Goal: Task Accomplishment & Management: Use online tool/utility

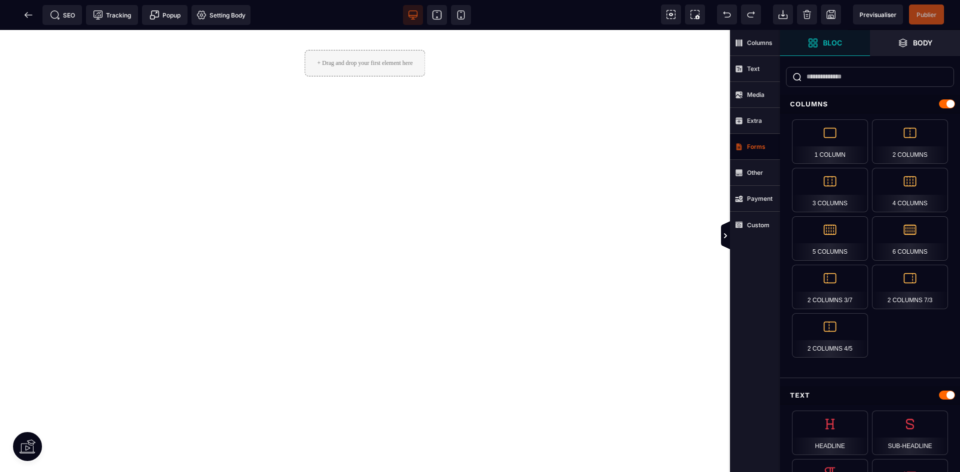
click at [751, 149] on strong "Forms" at bounding box center [756, 146] width 18 height 7
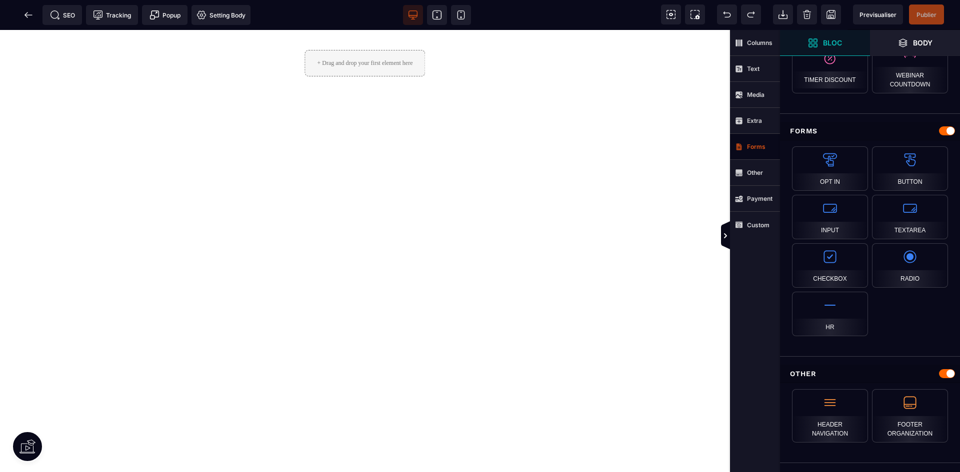
scroll to position [876, 0]
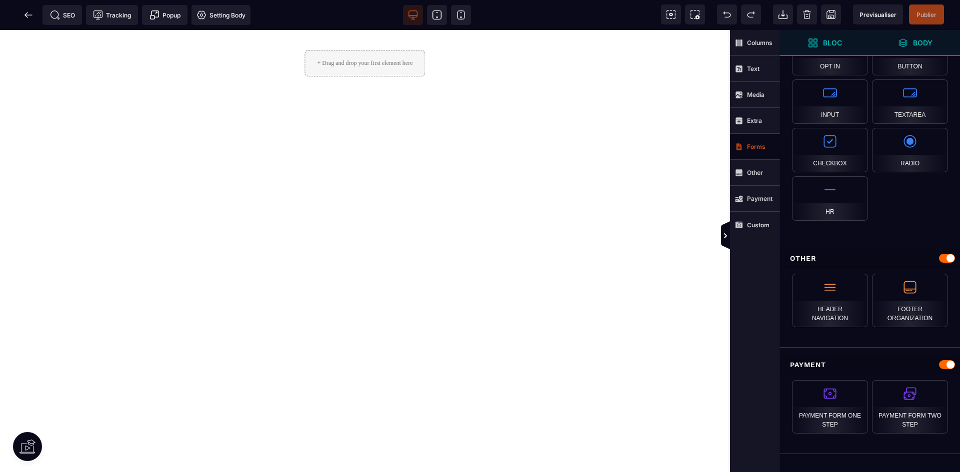
click at [906, 37] on span "Body" at bounding box center [915, 43] width 90 height 26
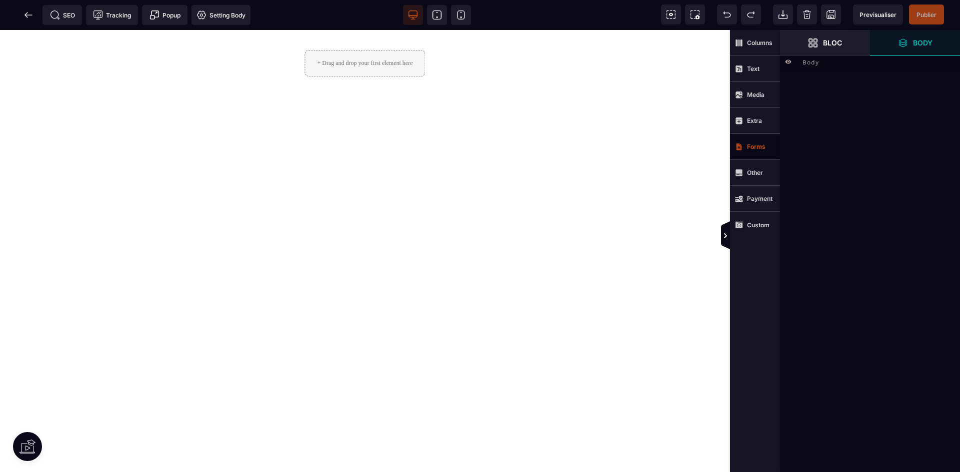
scroll to position [0, 0]
click at [795, 61] on div "Body" at bounding box center [870, 62] width 180 height 14
click at [866, 174] on div "**********" at bounding box center [870, 236] width 180 height 472
click at [814, 62] on span "Body" at bounding box center [810, 61] width 16 height 10
click at [824, 64] on div "Body" at bounding box center [877, 61] width 155 height 10
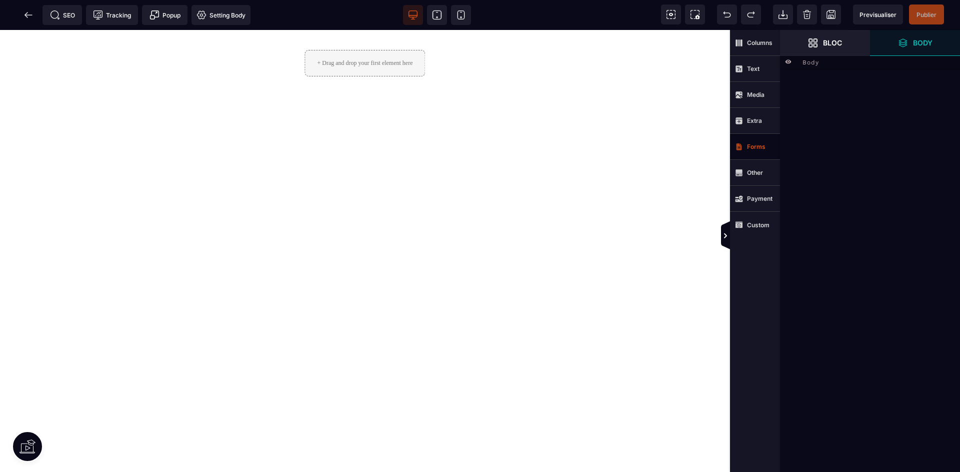
click at [824, 64] on div "Body" at bounding box center [877, 61] width 155 height 10
click at [789, 60] on icon at bounding box center [788, 61] width 6 height 4
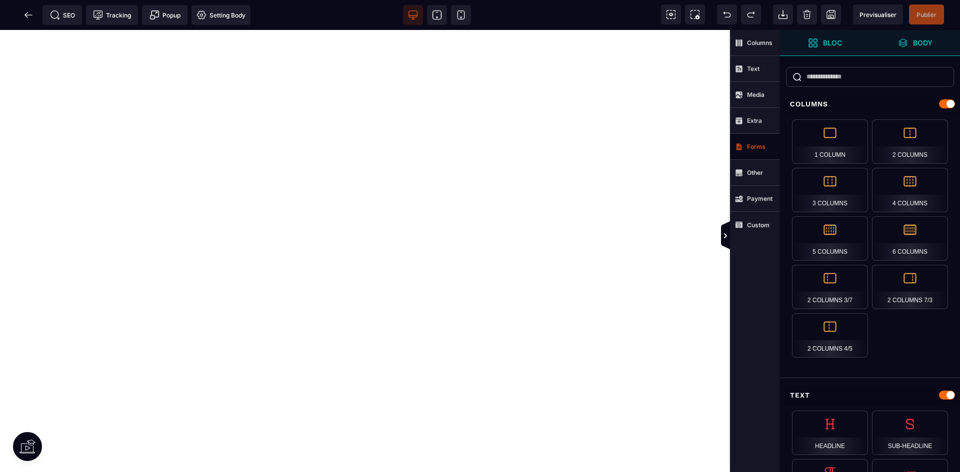
click at [925, 44] on strong "Body" at bounding box center [922, 42] width 19 height 7
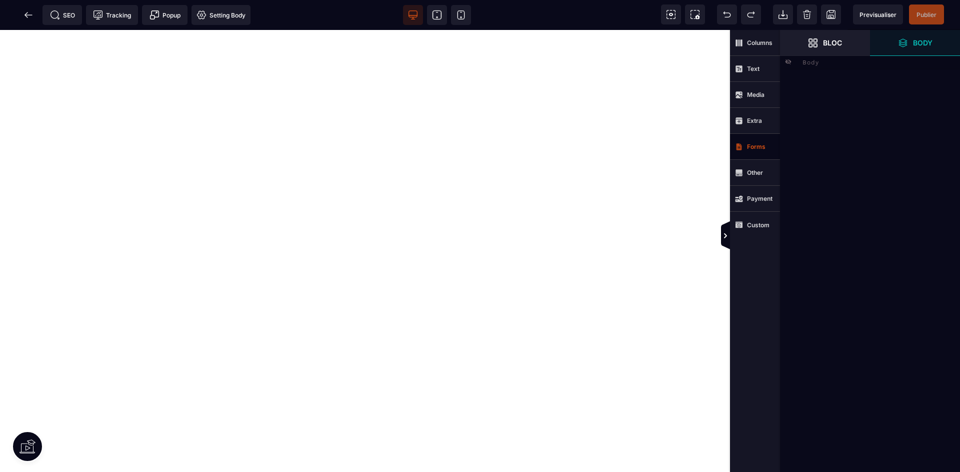
click at [809, 63] on span "Body" at bounding box center [810, 61] width 16 height 10
click at [788, 61] on icon at bounding box center [788, 61] width 6 height 6
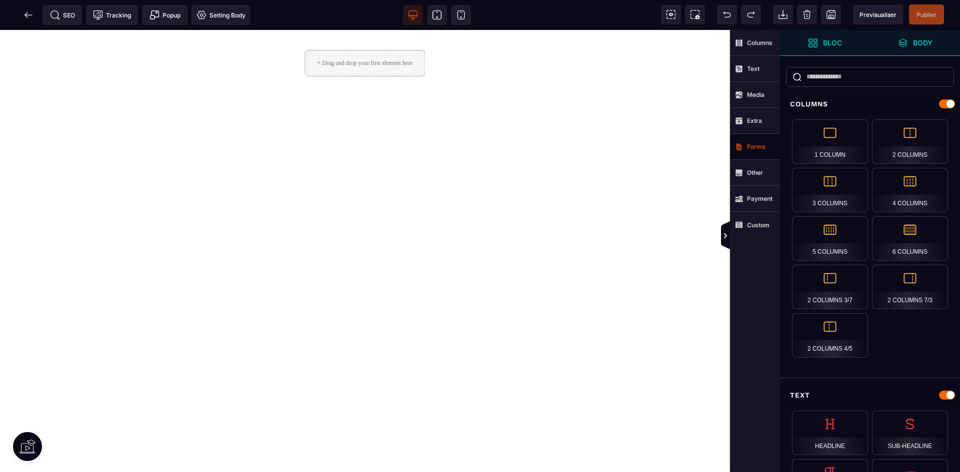
click at [928, 40] on strong "Body" at bounding box center [922, 42] width 19 height 7
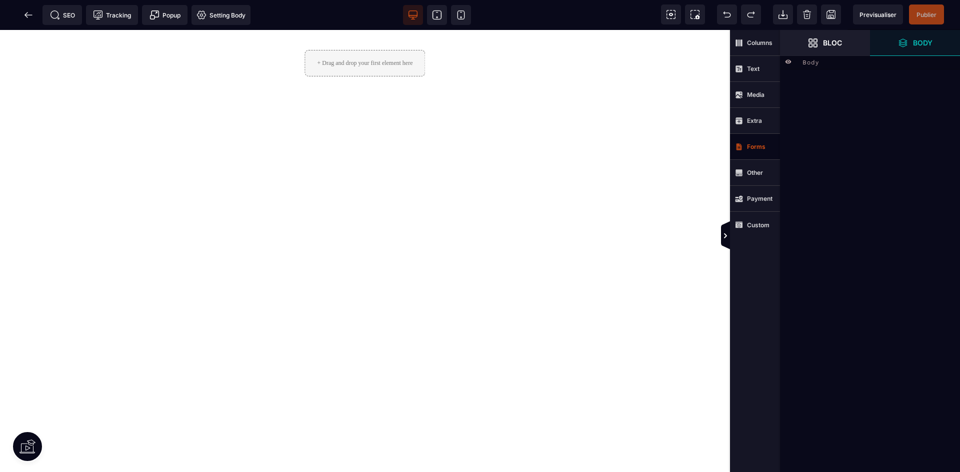
click at [923, 44] on strong "Body" at bounding box center [922, 42] width 19 height 7
click at [810, 64] on span "Body" at bounding box center [810, 61] width 16 height 10
click at [826, 101] on div "**********" at bounding box center [870, 236] width 180 height 472
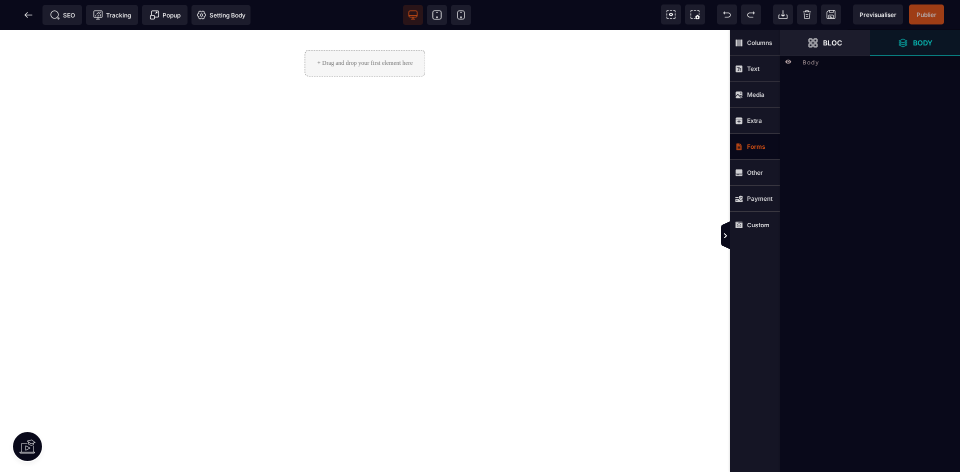
click at [826, 101] on div "**********" at bounding box center [870, 236] width 180 height 472
click at [863, 100] on div "**********" at bounding box center [870, 236] width 180 height 472
click at [25, 14] on icon at bounding box center [27, 14] width 7 height 0
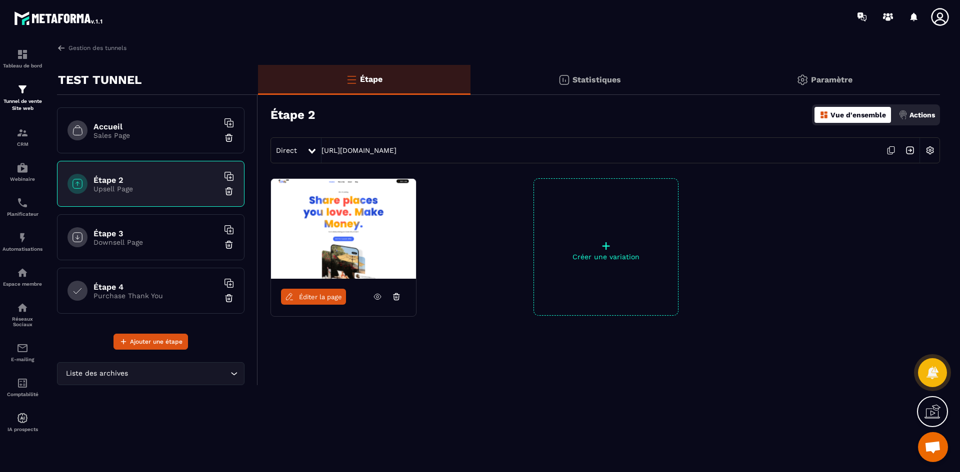
click at [118, 130] on h6 "Accueil" at bounding box center [155, 126] width 125 height 9
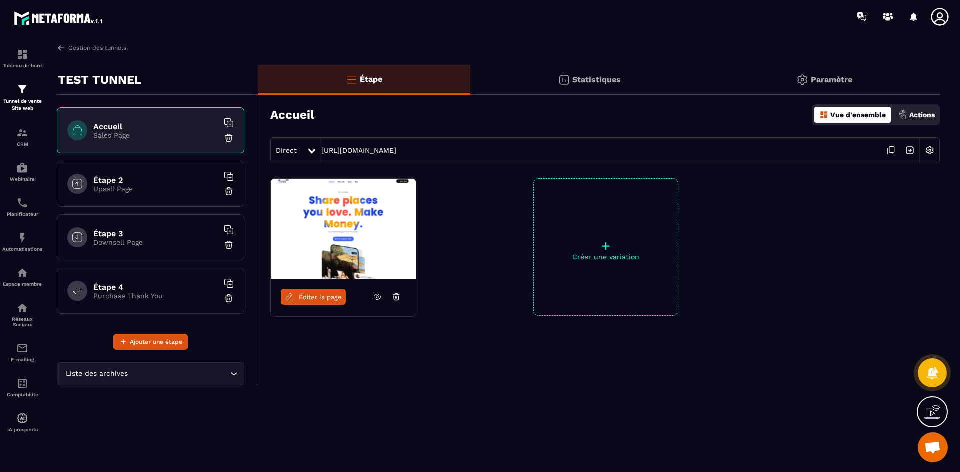
click at [820, 80] on p "Paramètre" at bounding box center [831, 79] width 41 height 9
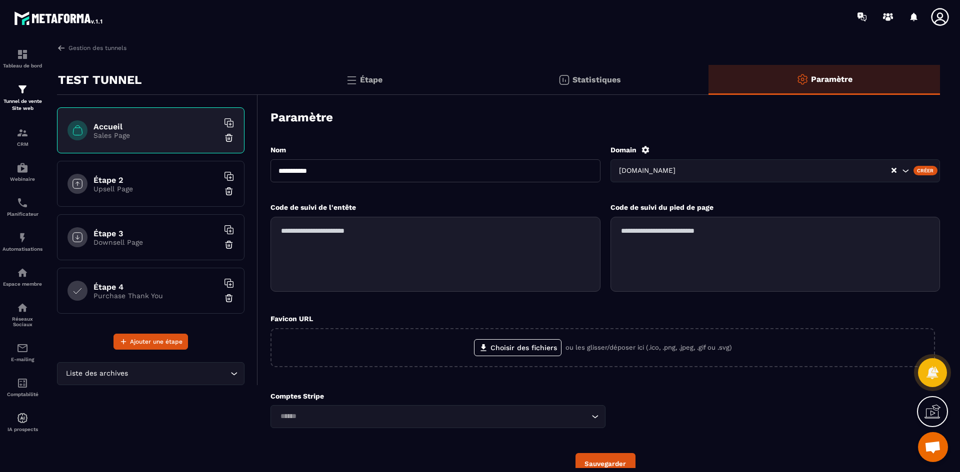
click at [643, 152] on icon at bounding box center [644, 149] width 7 height 7
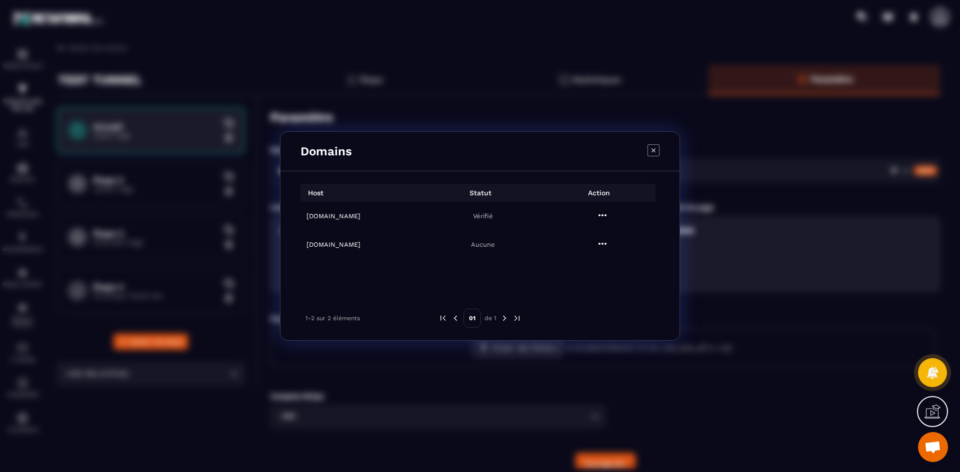
click at [330, 245] on h6 "[DOMAIN_NAME]" at bounding box center [362, 244] width 113 height 7
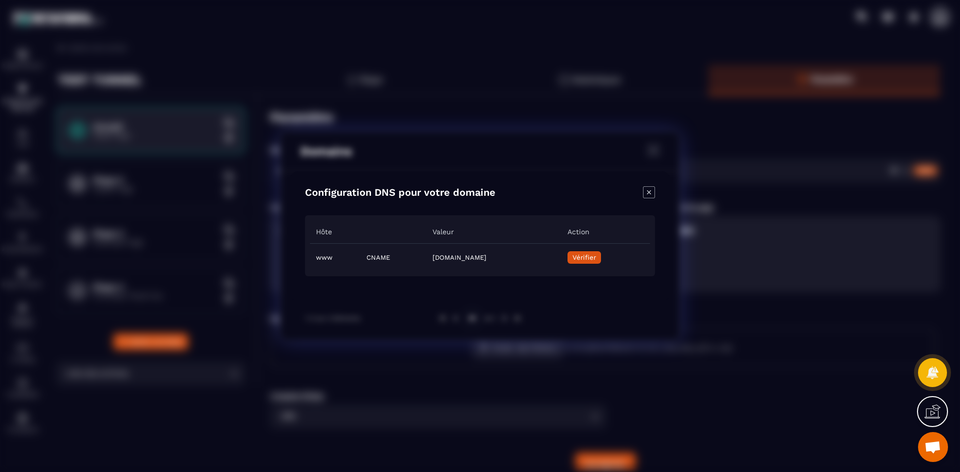
click at [649, 189] on icon "Close modal" at bounding box center [649, 192] width 12 height 12
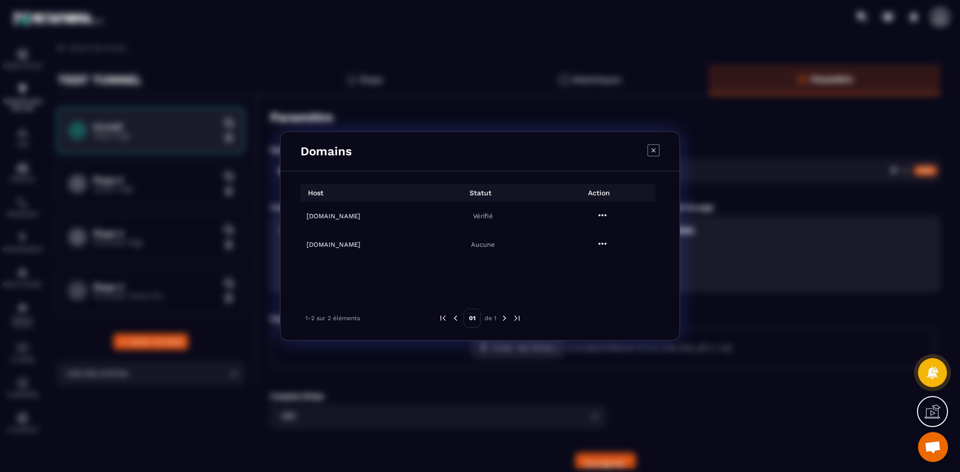
click at [354, 216] on h6 "[DOMAIN_NAME]" at bounding box center [362, 215] width 113 height 7
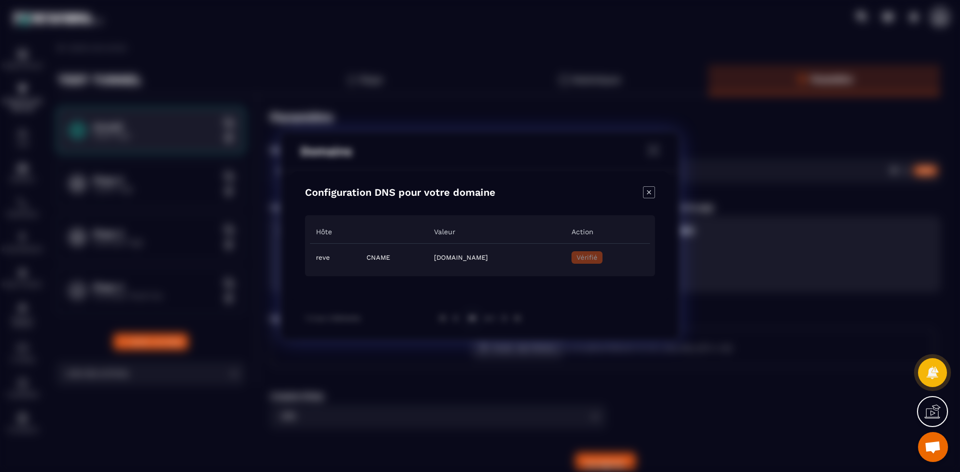
click at [647, 187] on icon "Close modal" at bounding box center [649, 192] width 12 height 12
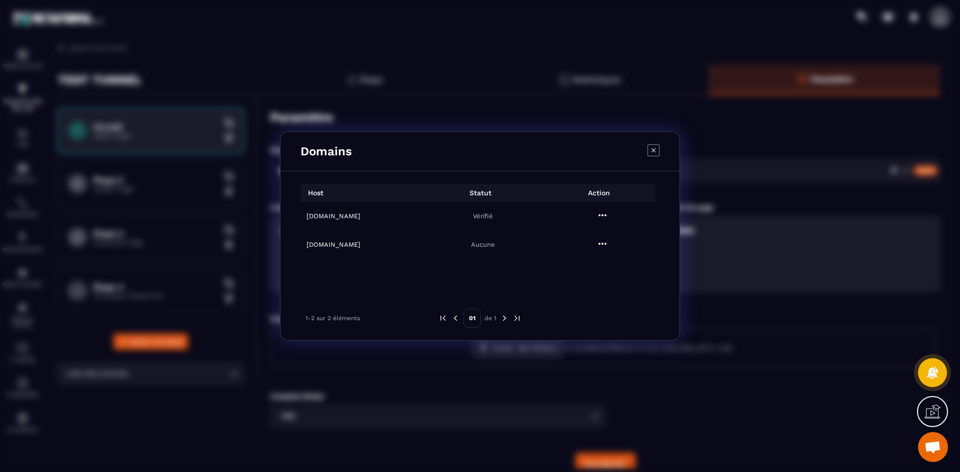
click at [652, 156] on div "Modal window" at bounding box center [653, 151] width 12 height 14
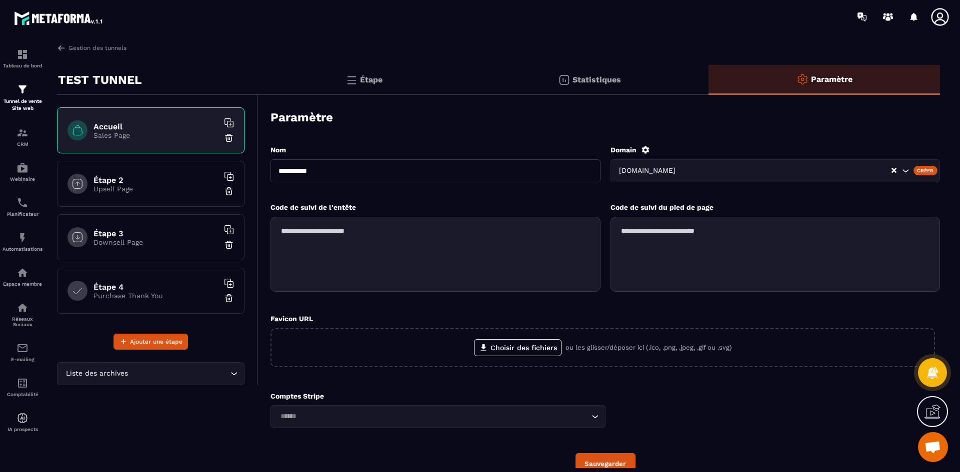
click at [756, 172] on input "Search for option" at bounding box center [784, 170] width 212 height 11
click at [506, 132] on div "Paramètre" at bounding box center [604, 117] width 669 height 35
click at [371, 65] on div "Étape" at bounding box center [364, 80] width 212 height 30
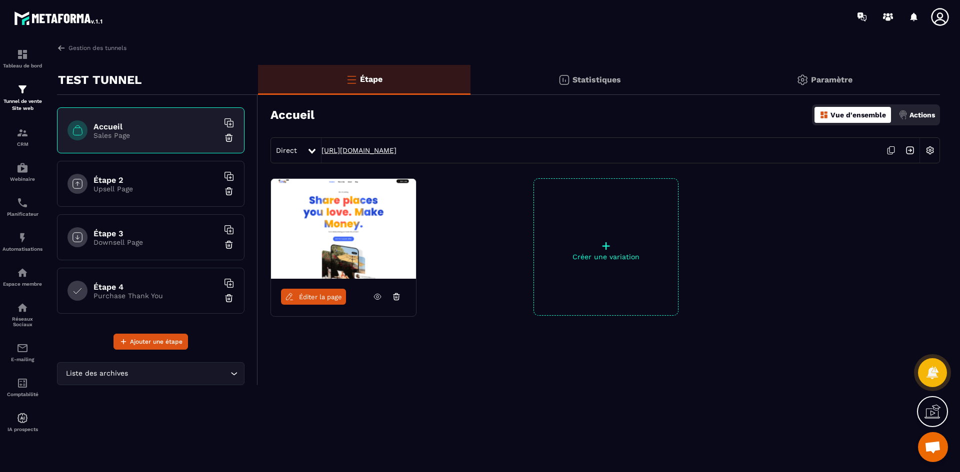
click at [396, 153] on link "[URL][DOMAIN_NAME]" at bounding box center [358, 150] width 75 height 8
click at [311, 150] on icon at bounding box center [311, 151] width 7 height 5
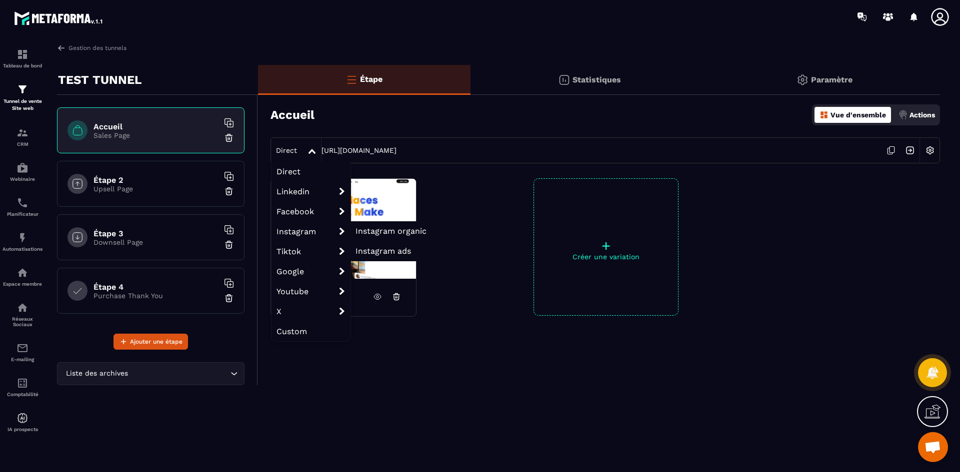
click at [363, 232] on span "Instagram organic" at bounding box center [390, 230] width 71 height 9
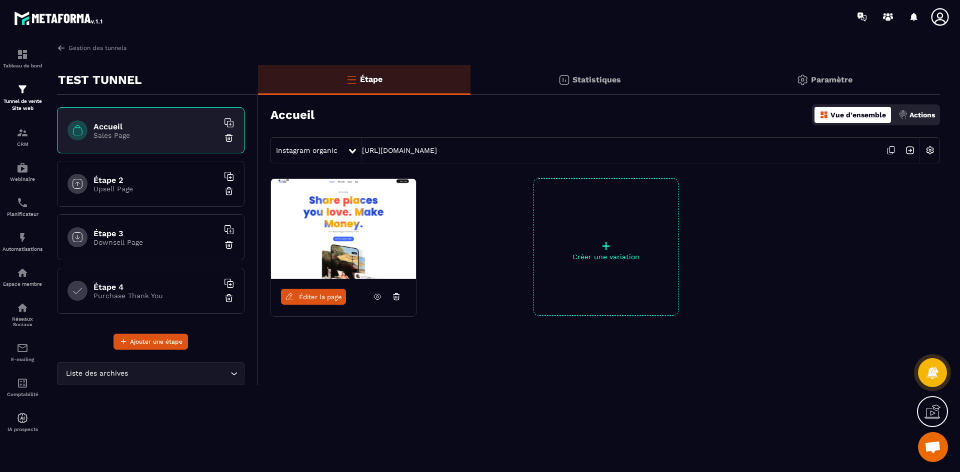
click at [308, 156] on div "Instagram organic" at bounding box center [309, 150] width 76 height 18
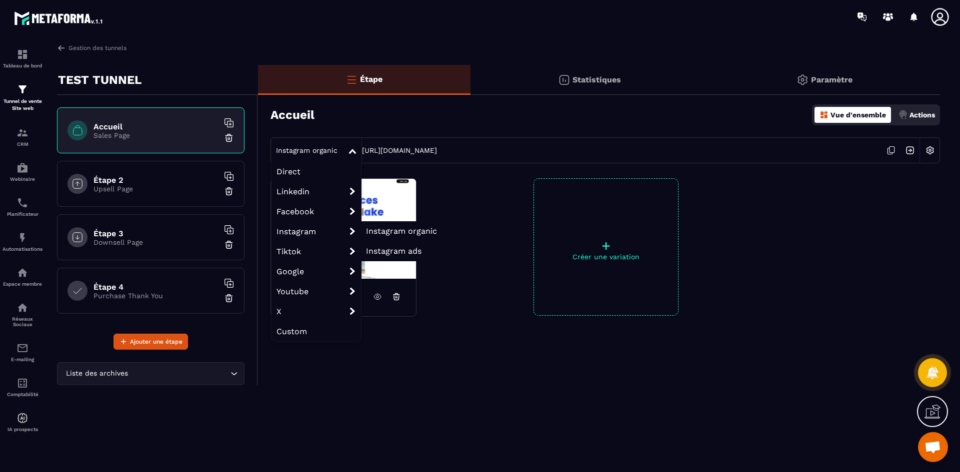
click at [393, 249] on span "Instagram ads" at bounding box center [393, 250] width 55 height 9
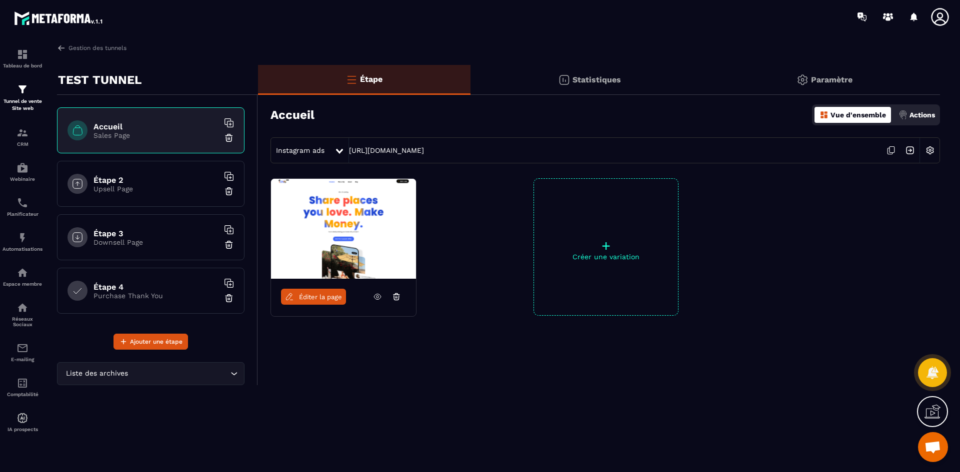
click at [305, 148] on span "Instagram ads" at bounding box center [300, 150] width 48 height 8
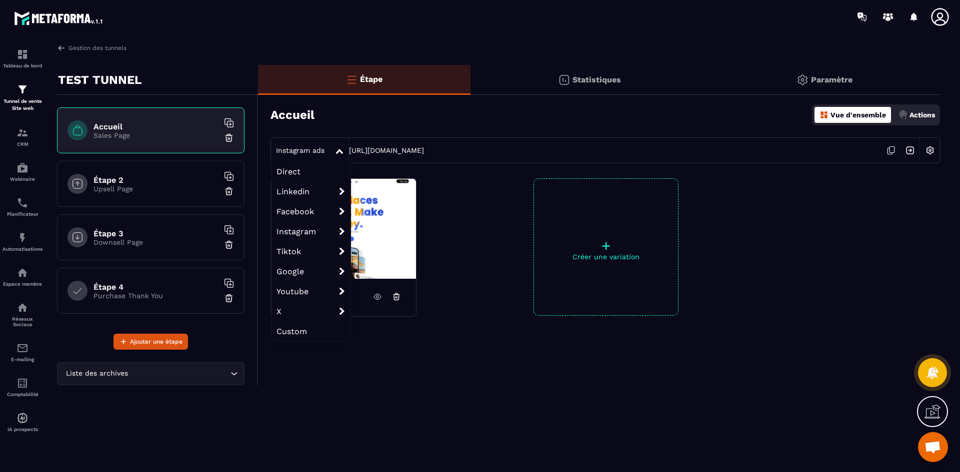
click at [604, 85] on div "Statistiques" at bounding box center [589, 80] width 238 height 30
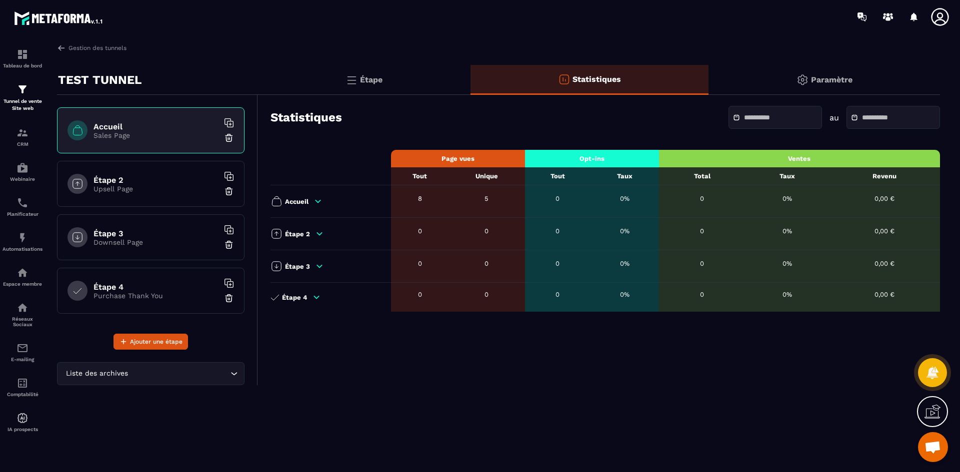
click at [838, 80] on p "Paramètre" at bounding box center [831, 79] width 41 height 9
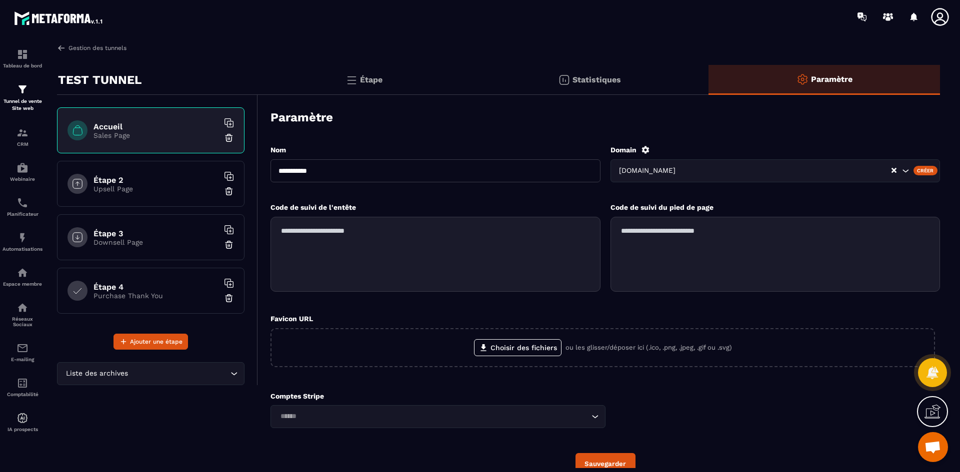
click at [82, 51] on link "Gestion des tunnels" at bounding box center [91, 47] width 69 height 9
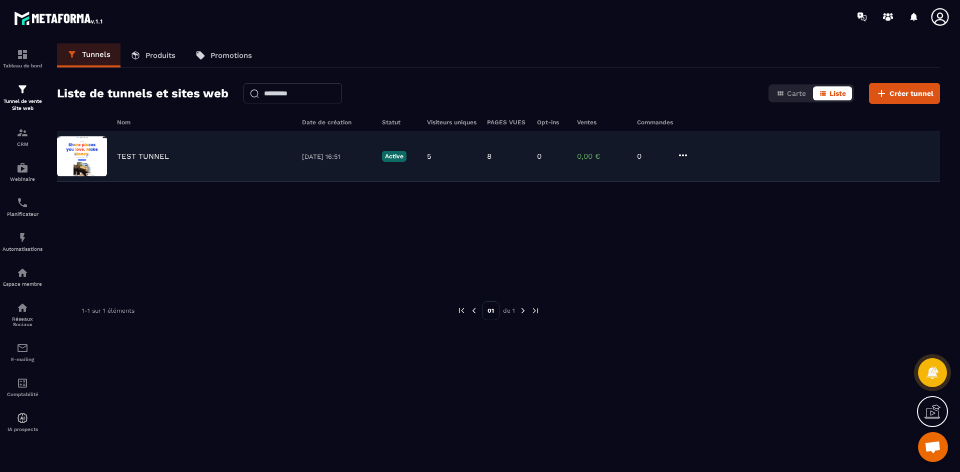
click at [120, 160] on p "TEST TUNNEL" at bounding box center [143, 156] width 52 height 9
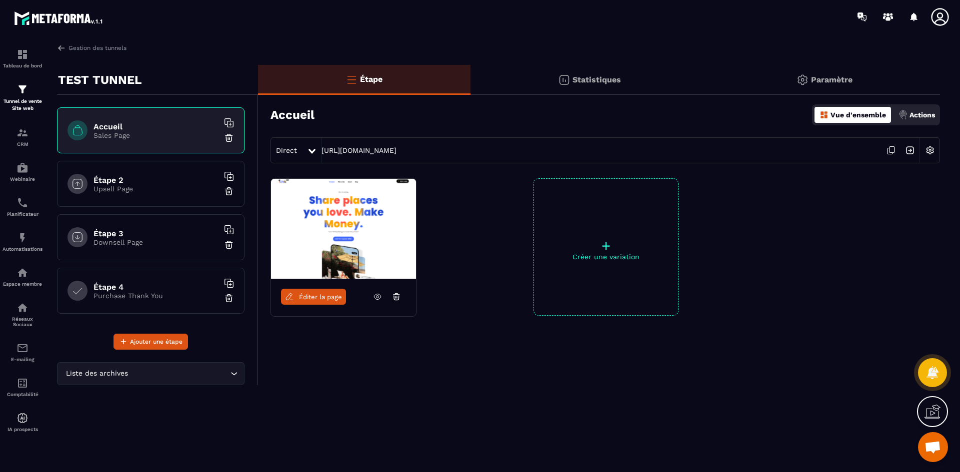
click at [333, 296] on span "Éditer la page" at bounding box center [320, 296] width 43 height 7
